Goal: Check status

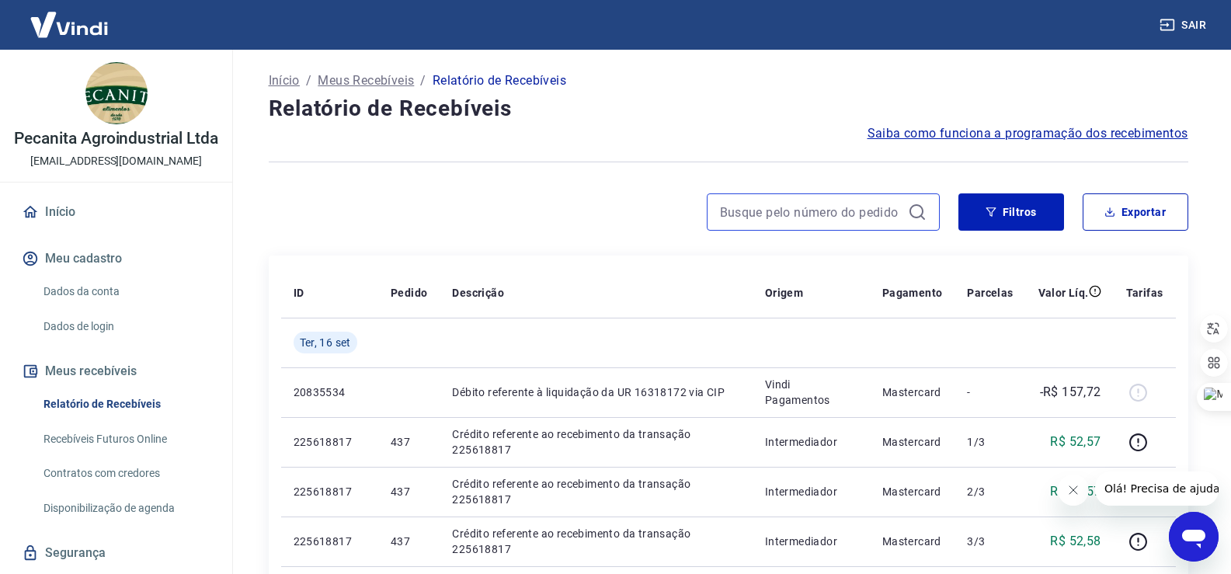
click at [863, 209] on input at bounding box center [811, 211] width 182 height 23
drag, startPoint x: 863, startPoint y: 209, endPoint x: 859, endPoint y: 222, distance: 13.6
click at [863, 209] on input "427" at bounding box center [811, 211] width 182 height 23
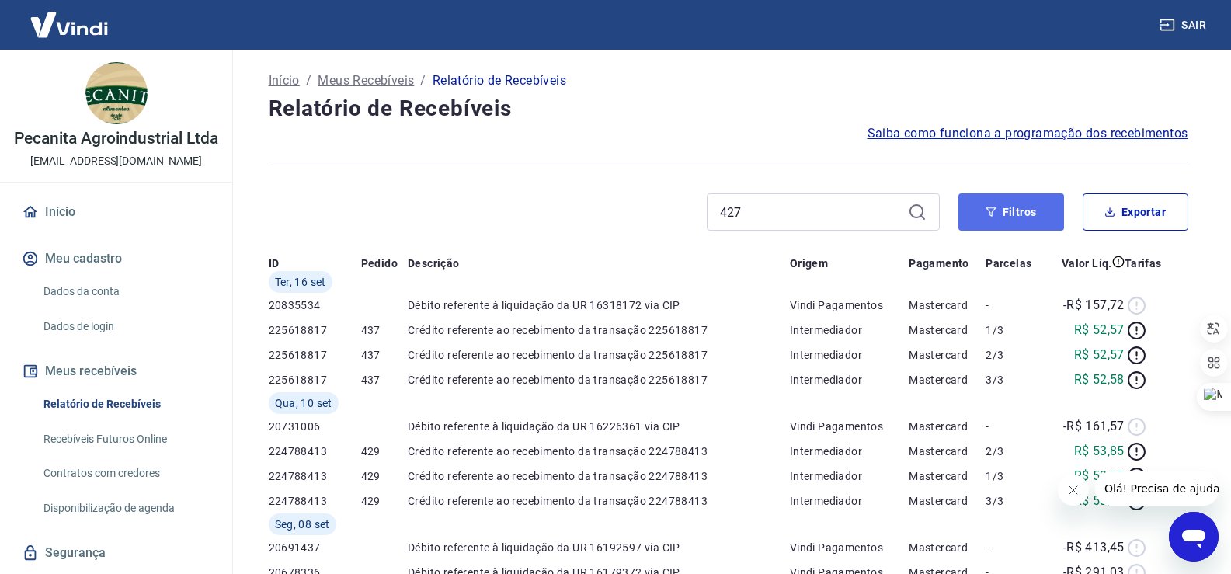
click at [1005, 210] on button "Filtros" at bounding box center [1011, 211] width 106 height 37
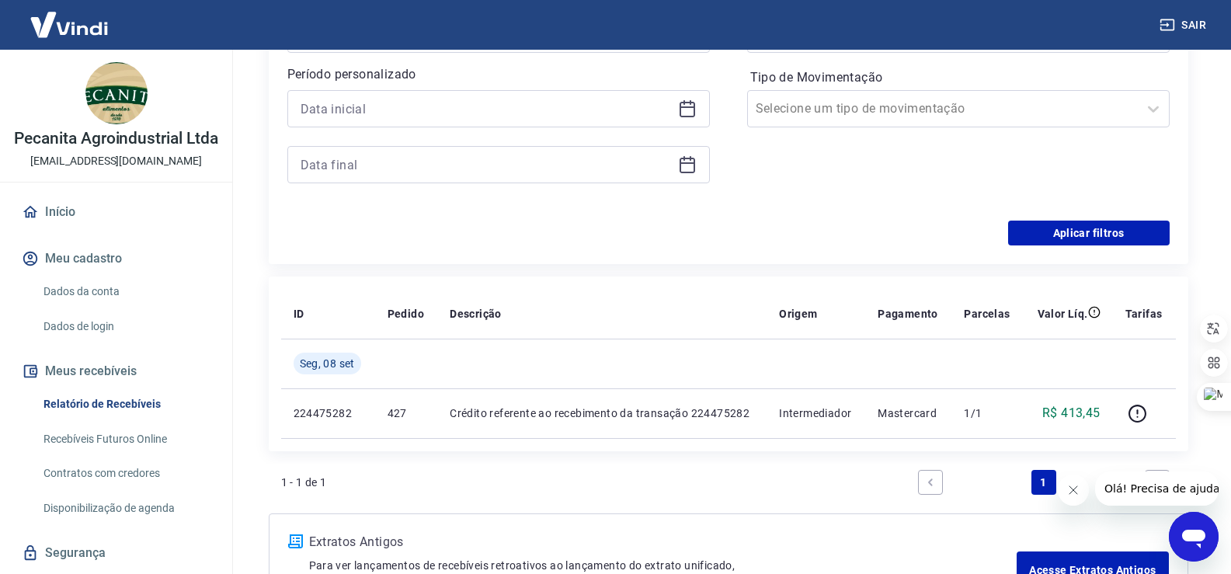
scroll to position [55, 0]
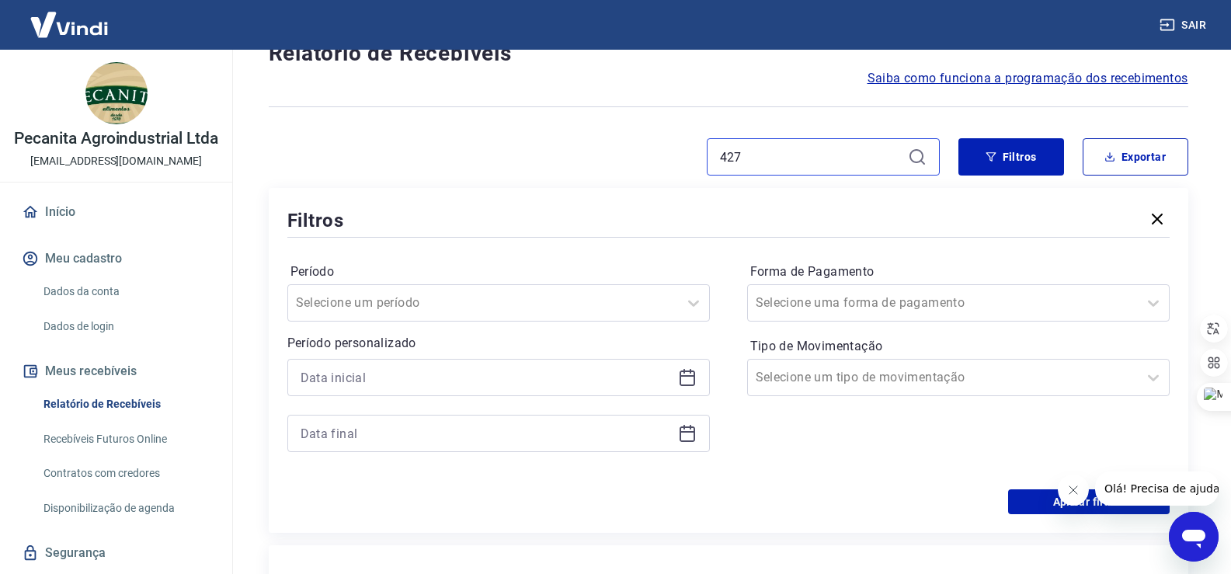
drag, startPoint x: 787, startPoint y: 156, endPoint x: 700, endPoint y: 151, distance: 87.1
click at [700, 151] on div "427" at bounding box center [604, 156] width 671 height 37
type input "421"
click at [1018, 171] on button "Filtros" at bounding box center [1011, 156] width 106 height 37
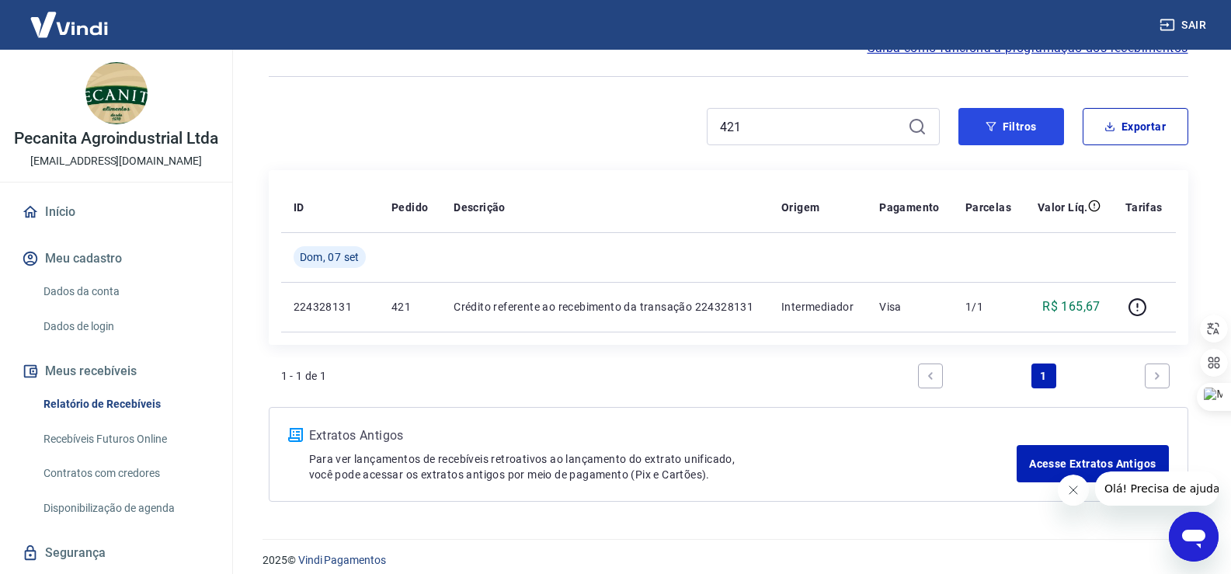
scroll to position [99, 0]
